Goal: Information Seeking & Learning: Learn about a topic

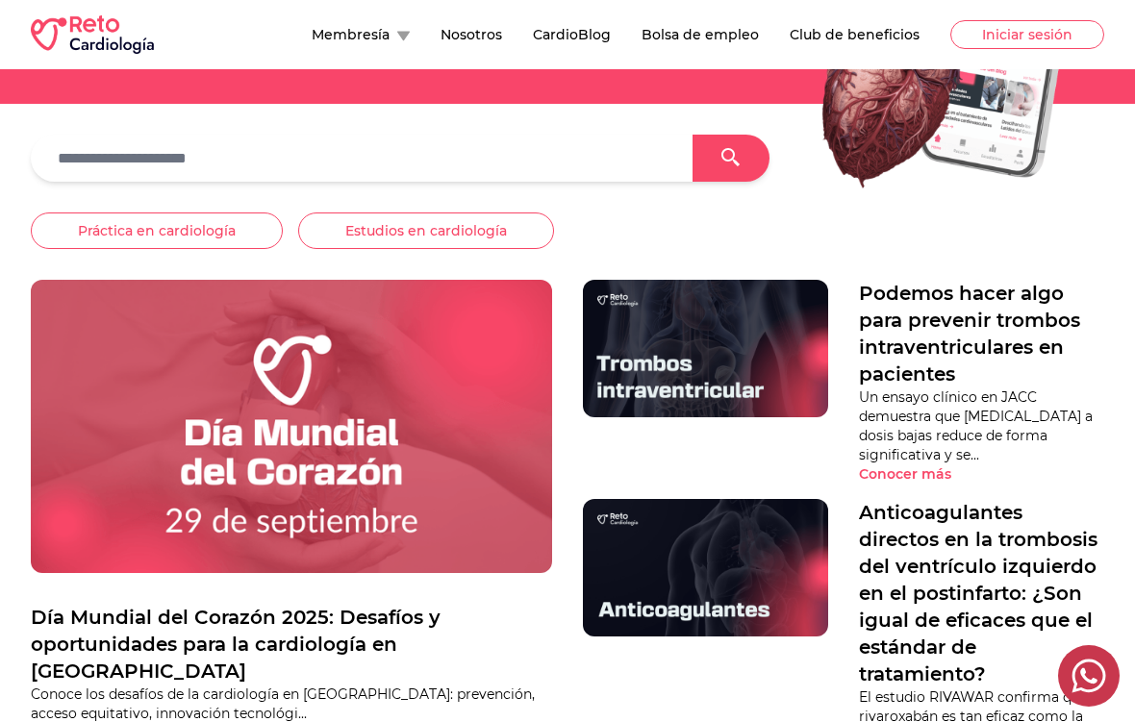
scroll to position [338, 0]
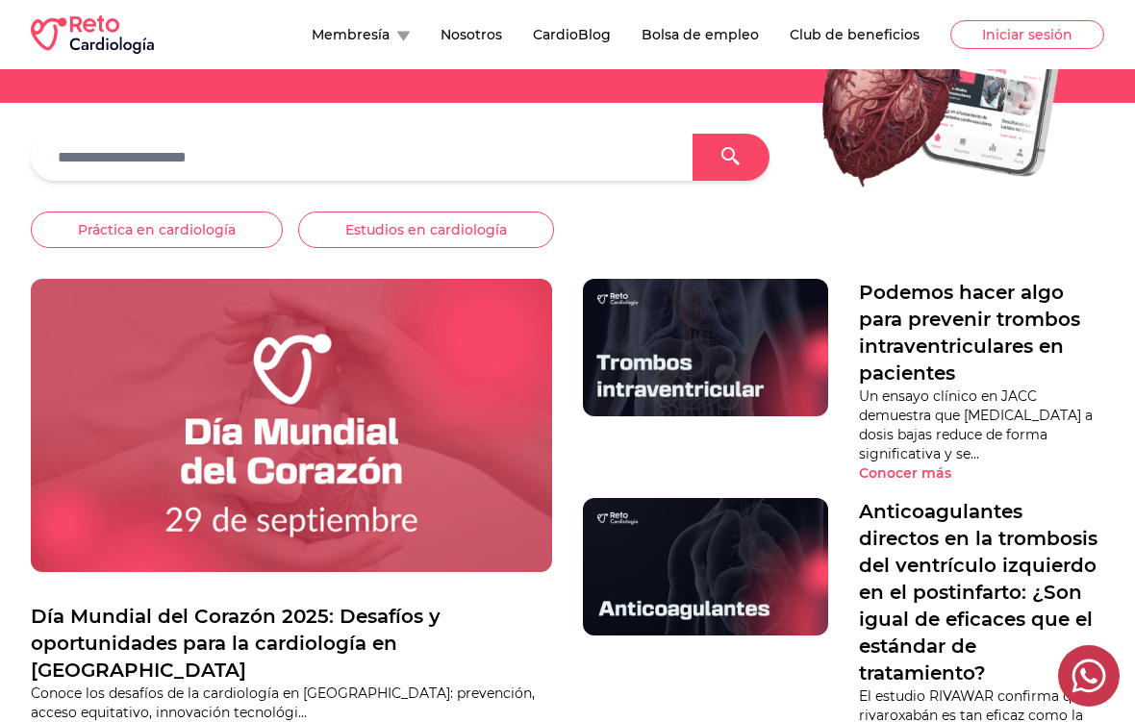
click at [401, 233] on button "Estudios en cardiología" at bounding box center [426, 230] width 256 height 37
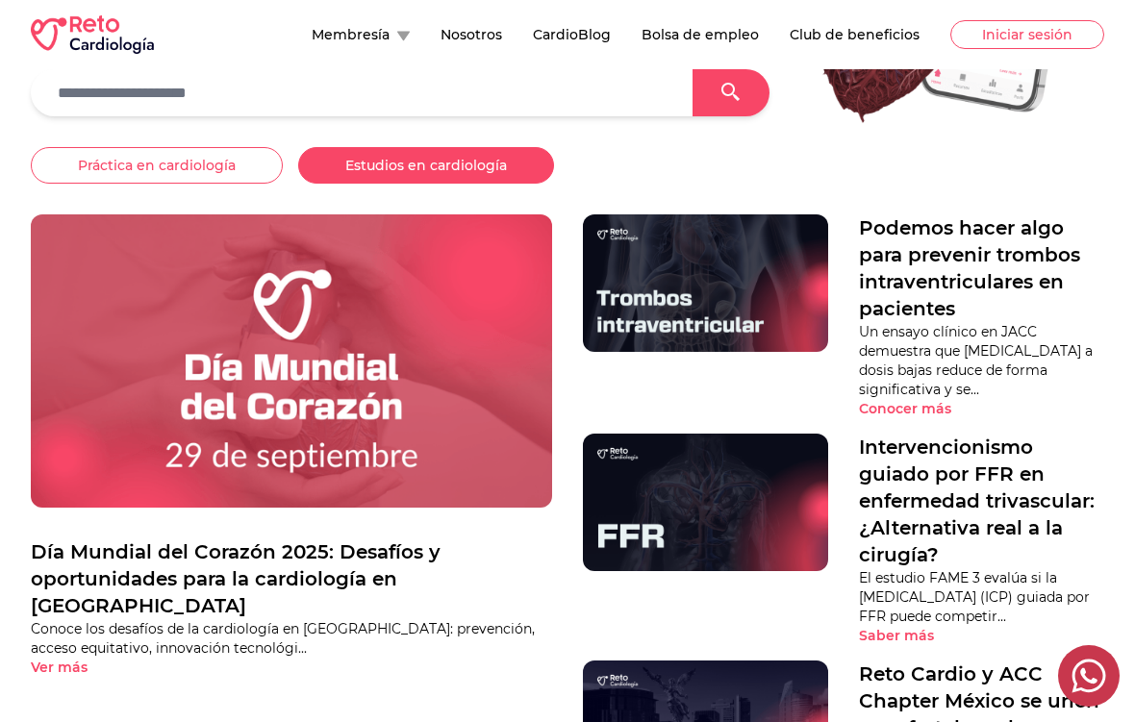
scroll to position [408, 0]
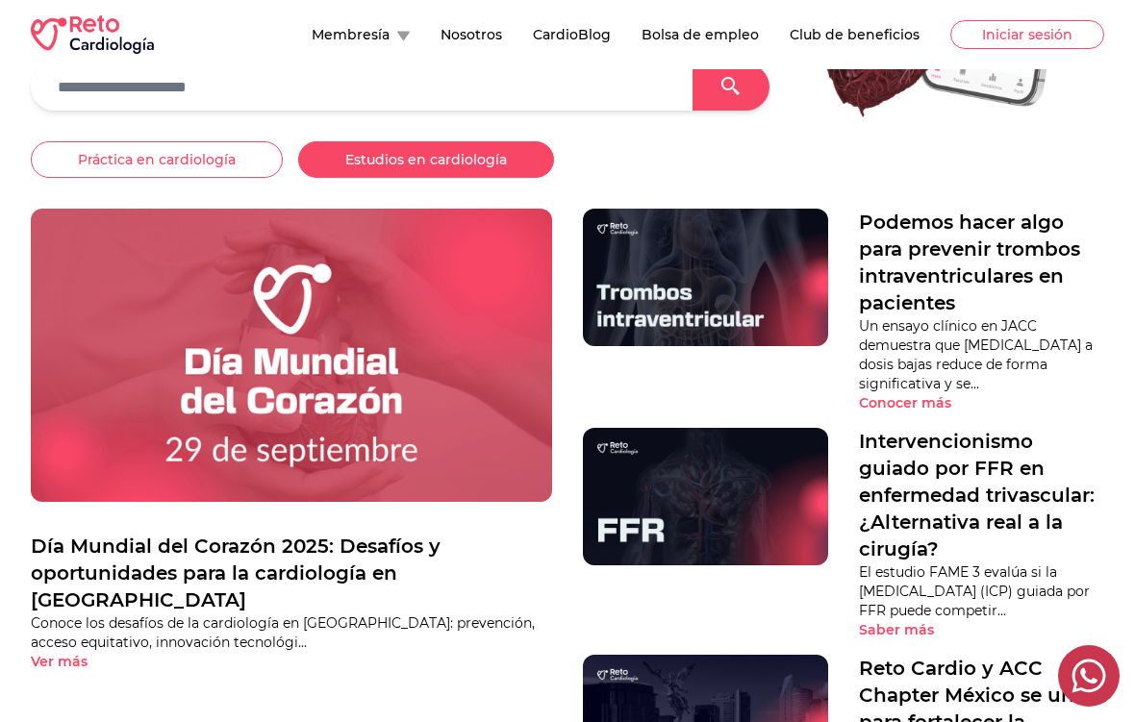
click at [450, 163] on button "Estudios en cardiología" at bounding box center [426, 159] width 256 height 37
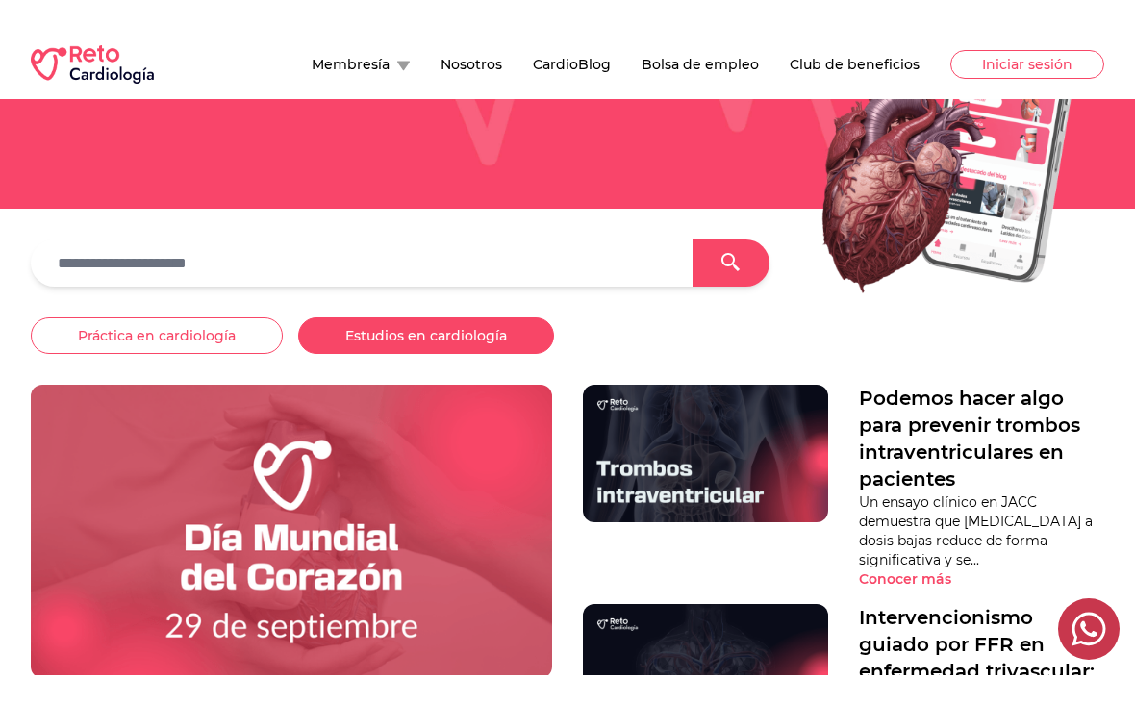
scroll to position [261, 0]
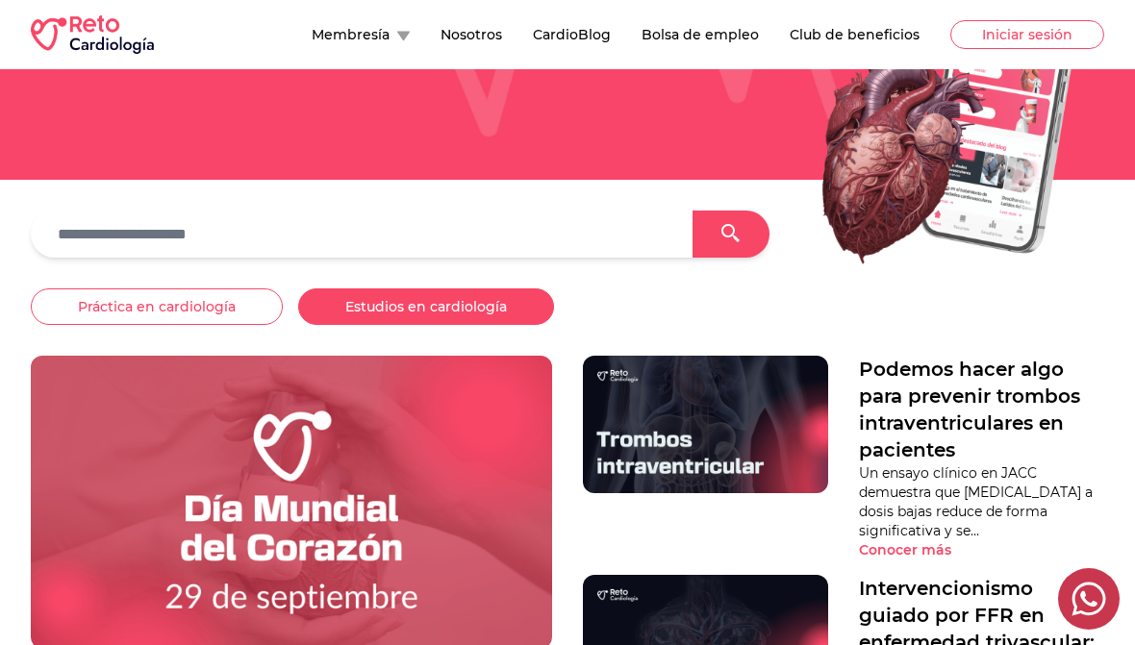
click at [444, 310] on button "Estudios en cardiología" at bounding box center [426, 306] width 256 height 37
click at [484, 313] on button "Estudios en cardiología" at bounding box center [426, 306] width 256 height 37
click at [483, 312] on button "Estudios en cardiología" at bounding box center [426, 306] width 256 height 37
click at [472, 320] on button "Estudios en cardiología" at bounding box center [426, 306] width 256 height 37
click at [471, 319] on button "Estudios en cardiología" at bounding box center [426, 306] width 256 height 37
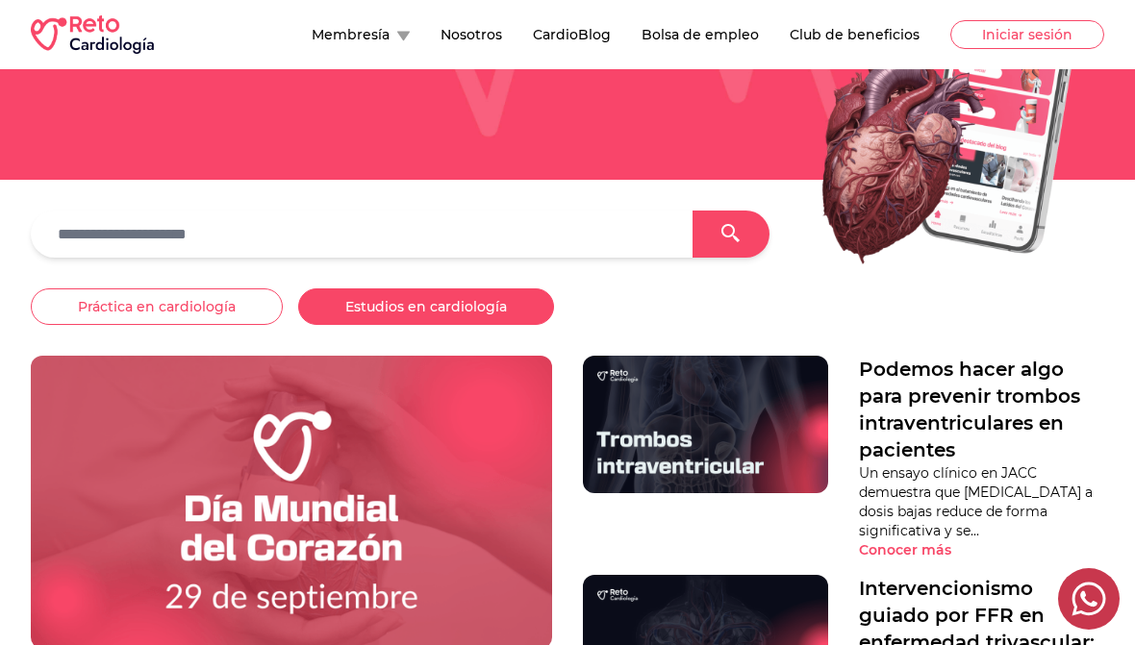
click at [478, 317] on button "Estudios en cardiología" at bounding box center [426, 306] width 256 height 37
click at [143, 320] on button "Práctica en cardiología" at bounding box center [157, 306] width 252 height 37
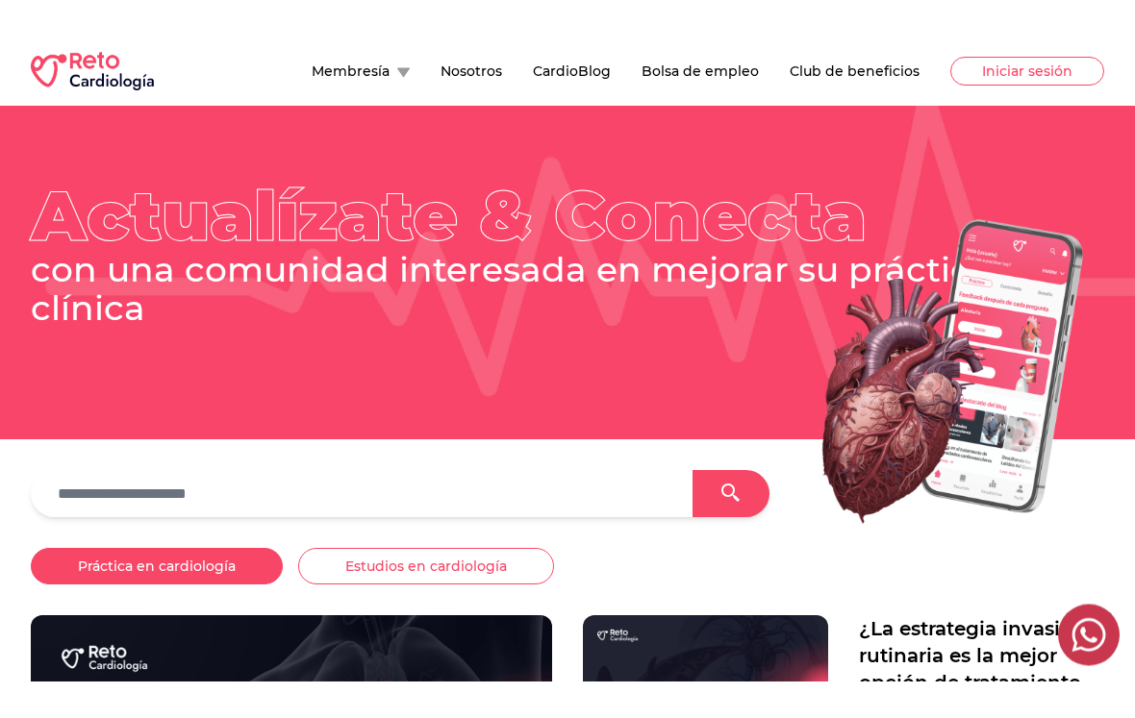
scroll to position [33, 0]
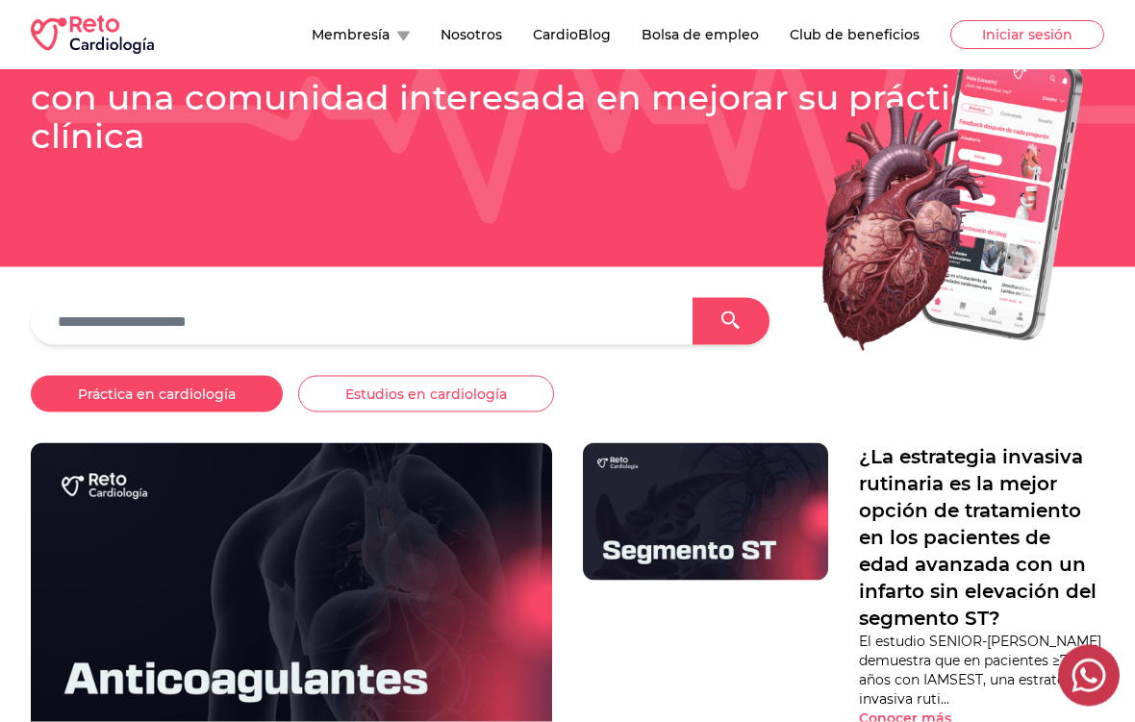
click at [415, 338] on input "text" at bounding box center [361, 322] width 631 height 32
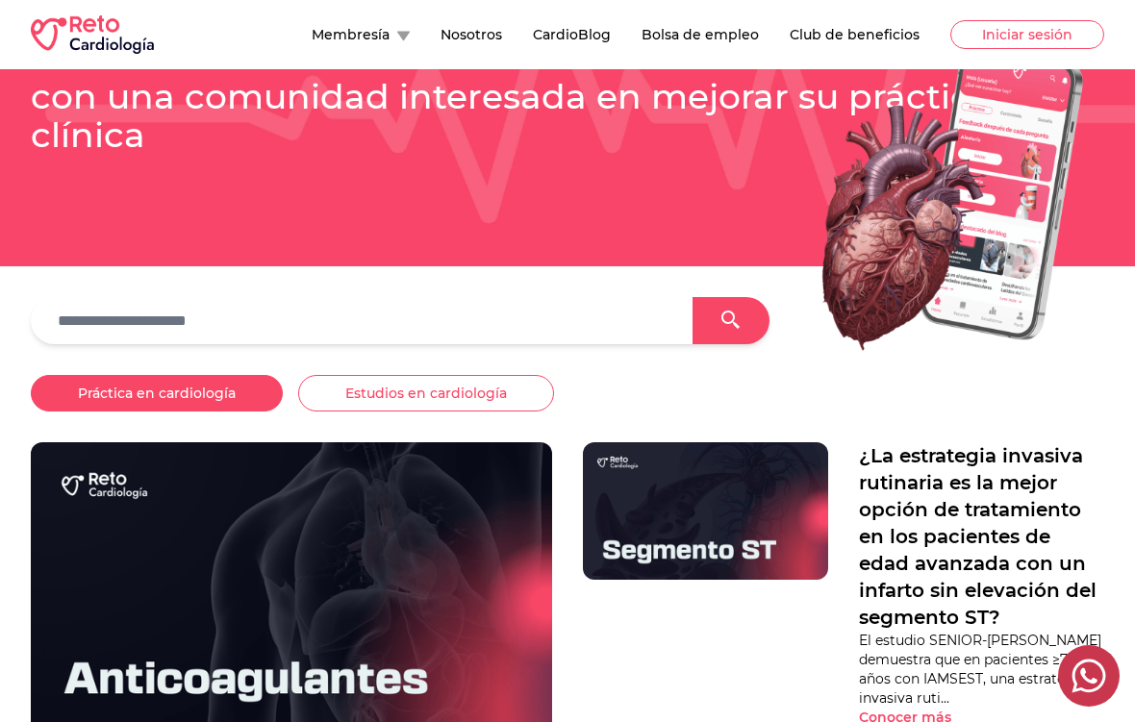
scroll to position [173, 0]
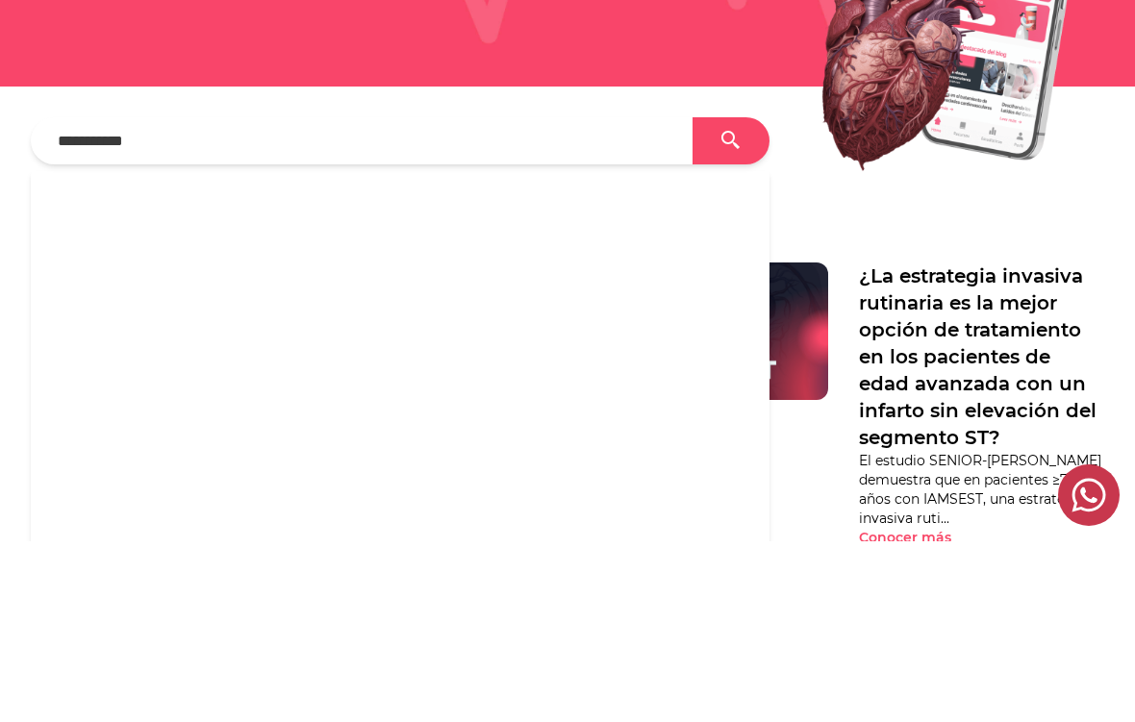
type input "**********"
click at [725, 312] on icon at bounding box center [730, 321] width 18 height 18
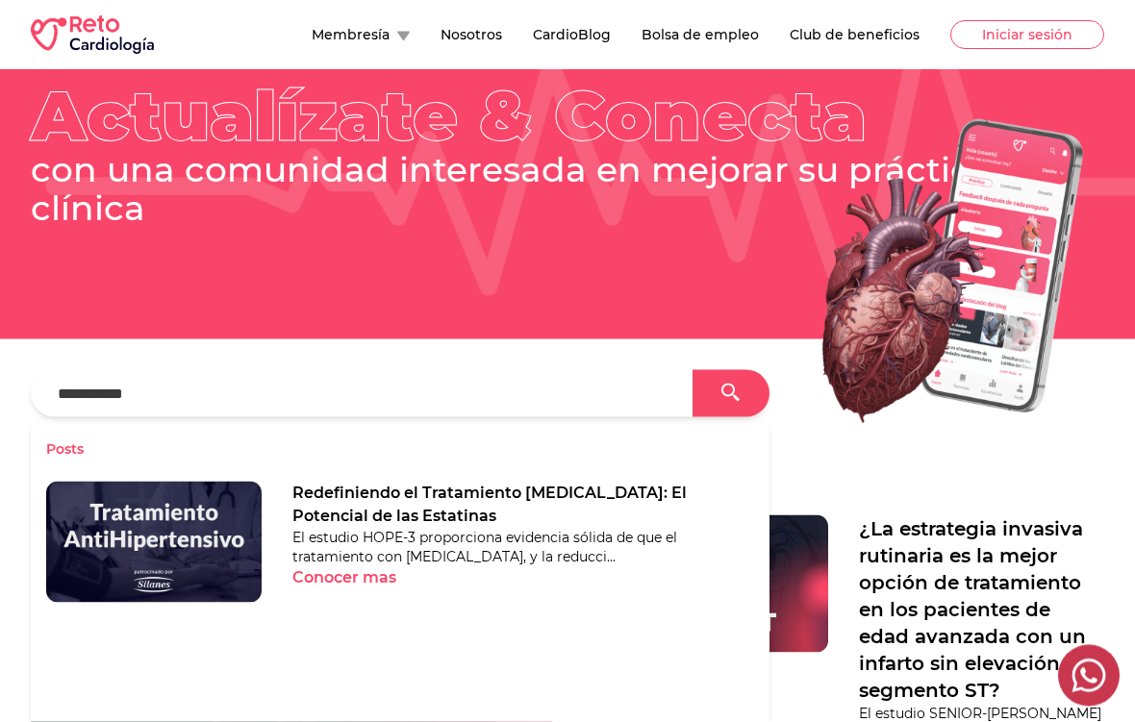
scroll to position [178, 0]
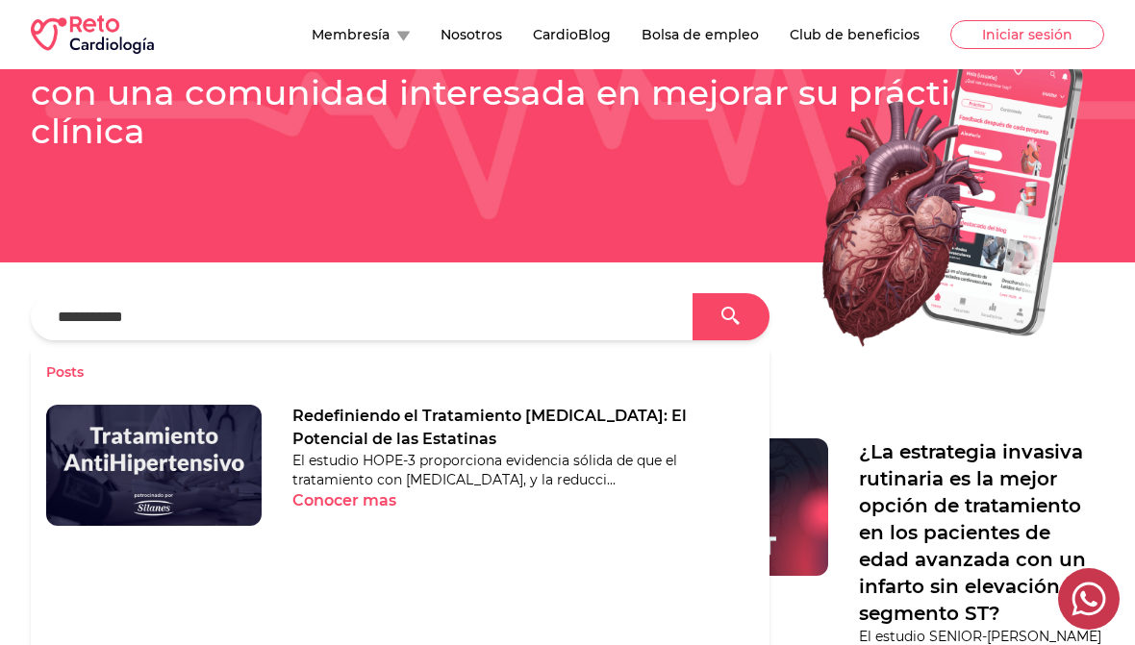
click at [721, 318] on icon at bounding box center [730, 316] width 19 height 19
click at [726, 326] on icon at bounding box center [730, 316] width 19 height 19
click at [742, 316] on div at bounding box center [730, 316] width 77 height 47
click at [739, 323] on icon at bounding box center [730, 316] width 19 height 19
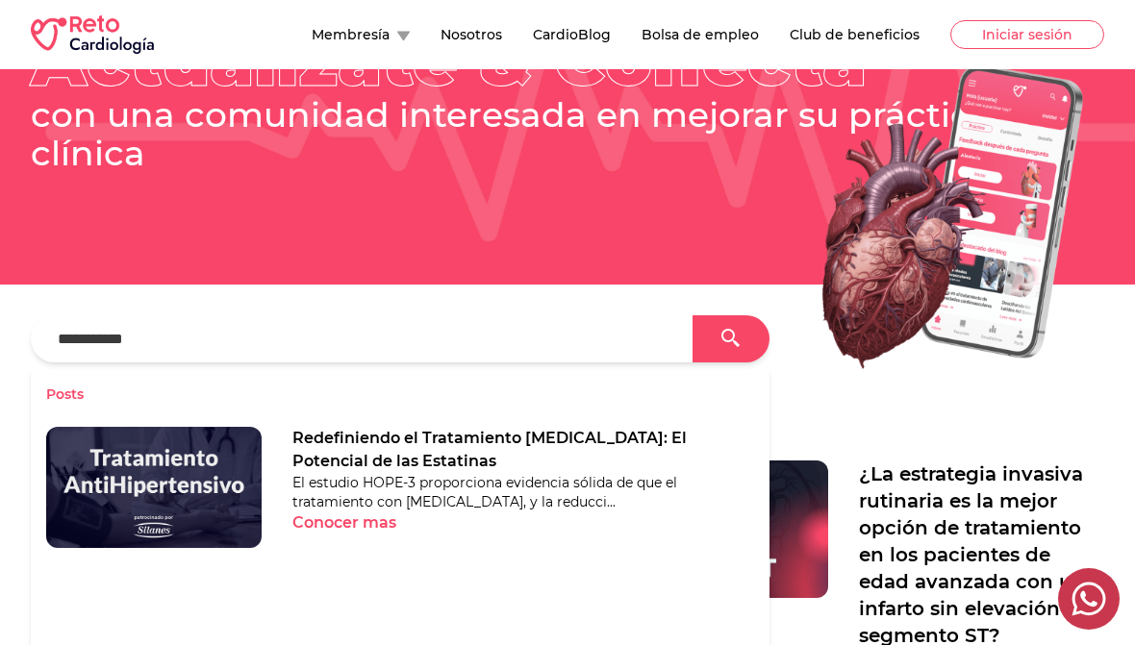
scroll to position [0, 0]
